Goal: Find specific page/section: Find specific page/section

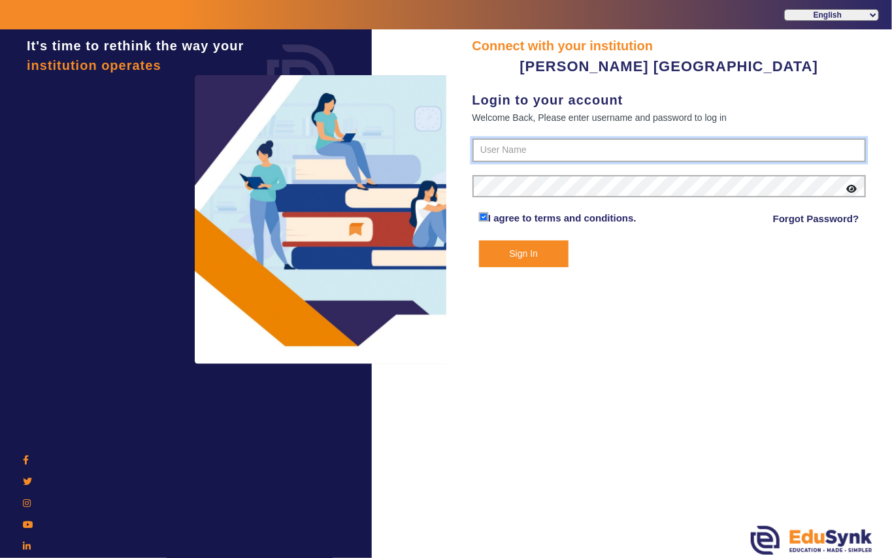
type input "7685859009"
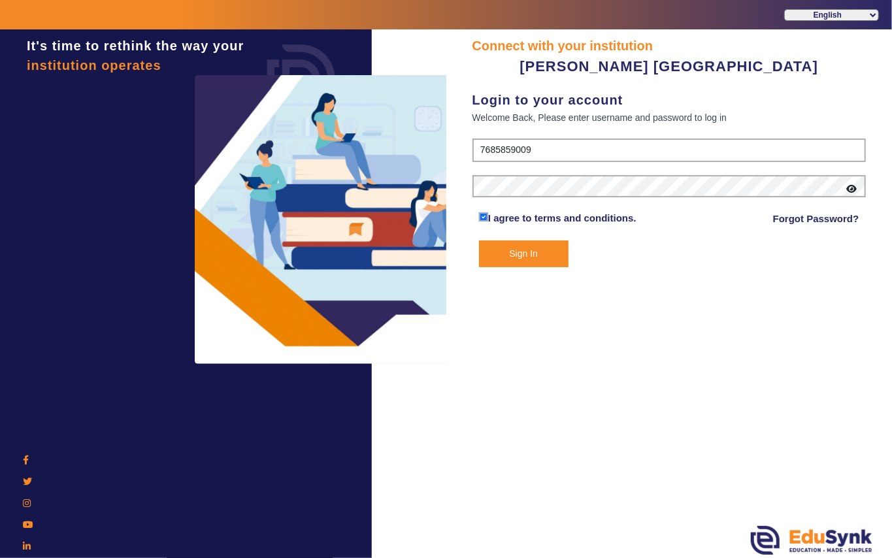
click at [525, 252] on button "Sign In" at bounding box center [524, 254] width 90 height 27
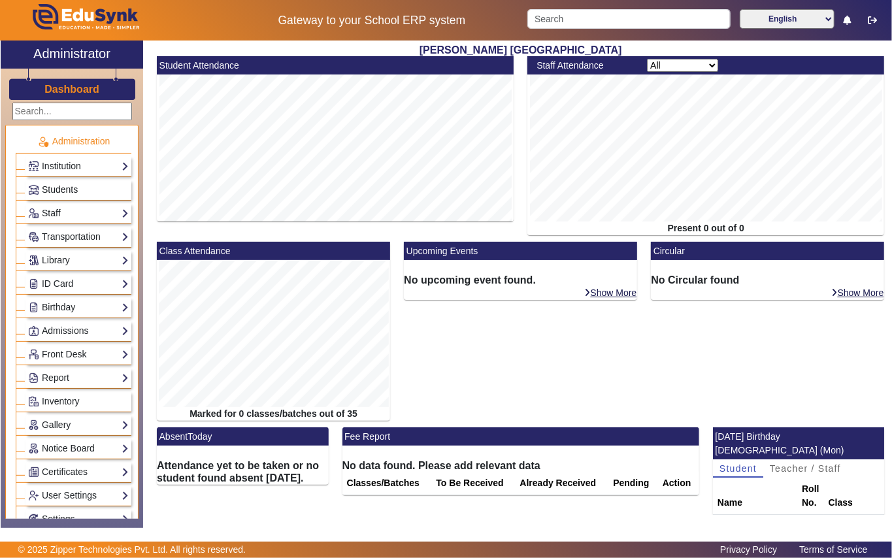
click at [64, 189] on span "Students" at bounding box center [60, 189] width 36 height 10
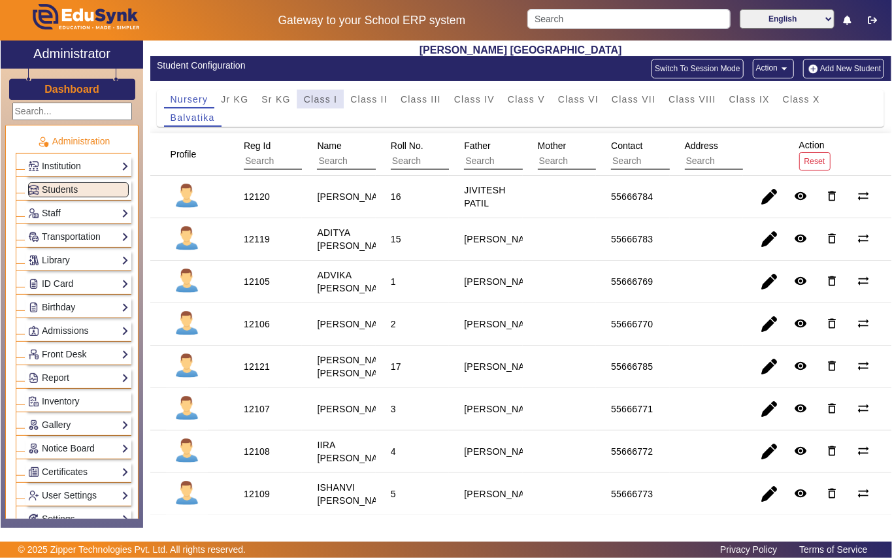
click at [316, 99] on span "Class I" at bounding box center [321, 99] width 34 height 9
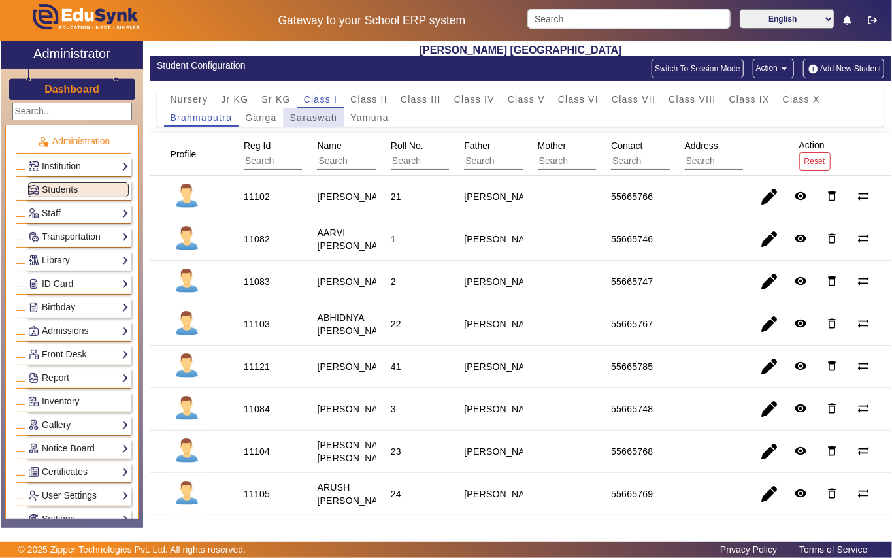
click at [311, 122] on span "Saraswati" at bounding box center [314, 117] width 48 height 9
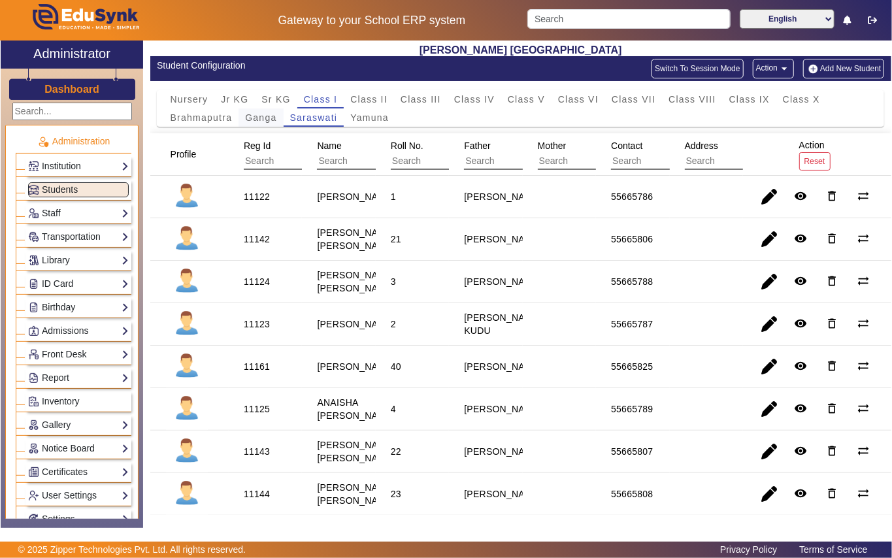
click at [257, 121] on span "Ganga" at bounding box center [260, 117] width 31 height 9
